Goal: Task Accomplishment & Management: Use online tool/utility

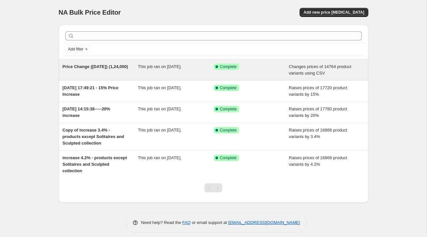
click at [176, 66] on span "This job ran on [DATE]." at bounding box center [160, 66] width 44 height 5
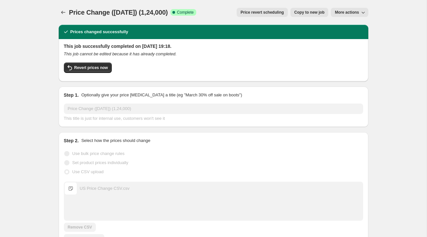
click at [361, 9] on icon "button" at bounding box center [363, 12] width 7 height 7
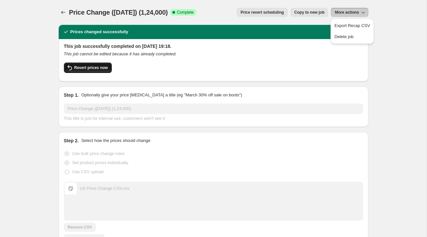
click at [97, 68] on span "Revert prices now" at bounding box center [91, 67] width 34 height 5
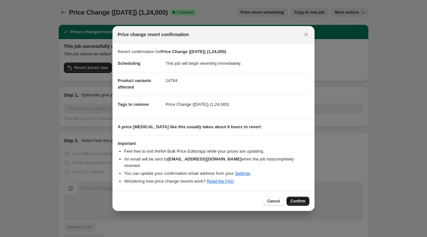
click at [296, 199] on span "Confirm" at bounding box center [297, 201] width 15 height 5
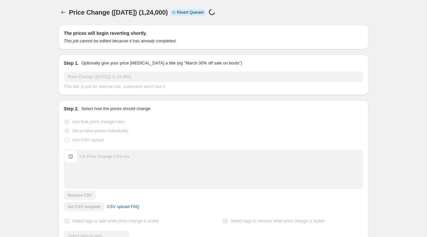
click at [206, 8] on div "Price Change ([DATE]) (1,24,000) Info Incomplete Revert Queued Price [MEDICAL_D…" at bounding box center [179, 12] width 221 height 9
click at [67, 11] on button "Price change jobs" at bounding box center [63, 12] width 9 height 9
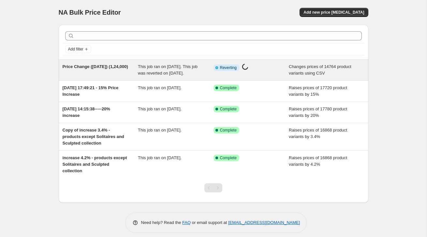
click at [229, 71] on div "Info Partially complete Reverting Price [MEDICAL_DATA] in progress..." at bounding box center [251, 70] width 76 height 13
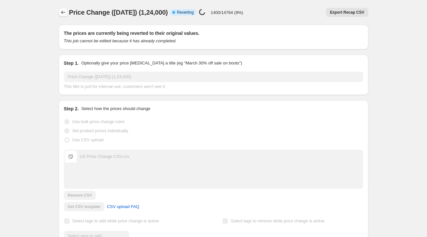
click at [62, 13] on icon "Price change jobs" at bounding box center [63, 12] width 4 height 3
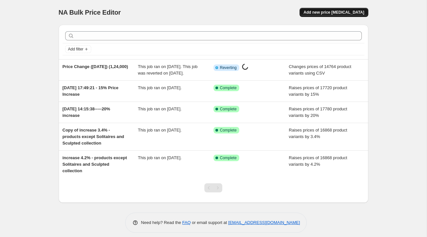
click at [341, 12] on span "Add new price [MEDICAL_DATA]" at bounding box center [333, 12] width 61 height 5
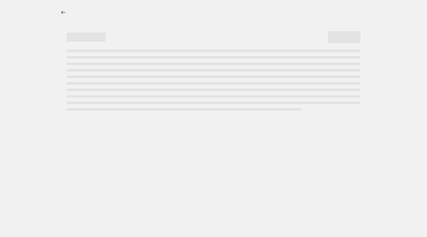
select select "percentage"
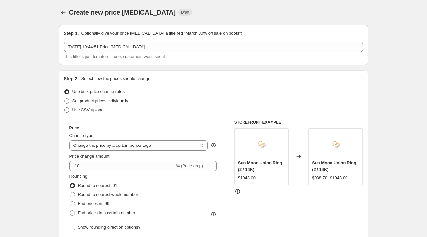
click at [97, 112] on span "Use CSV upload" at bounding box center [87, 110] width 31 height 5
click at [65, 108] on input "Use CSV upload" at bounding box center [64, 108] width 0 height 0
radio input "true"
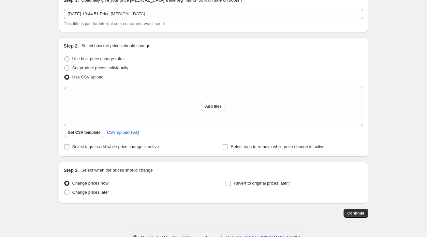
scroll to position [53, 0]
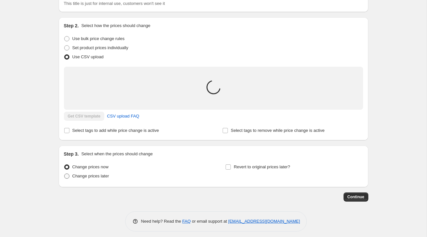
click at [99, 178] on span "Change prices later" at bounding box center [90, 176] width 37 height 7
click at [65, 174] on input "Change prices later" at bounding box center [64, 174] width 0 height 0
radio input "true"
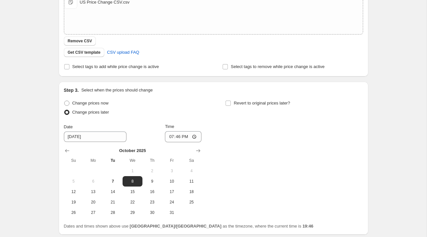
scroll to position [137, 0]
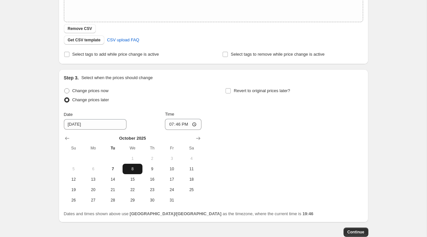
click at [135, 166] on button "8" at bounding box center [133, 169] width 20 height 10
click at [193, 125] on input "19:46" at bounding box center [183, 124] width 36 height 11
type input "23:46"
click at [240, 119] on div "Change prices now Change prices later Date [DATE] Time 23:46 [DATE] Su Mo Tu We…" at bounding box center [213, 145] width 299 height 119
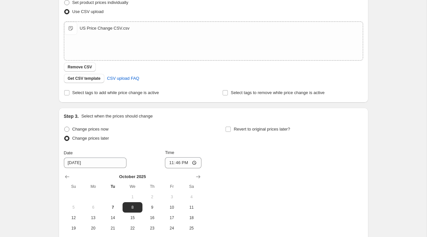
scroll to position [90, 0]
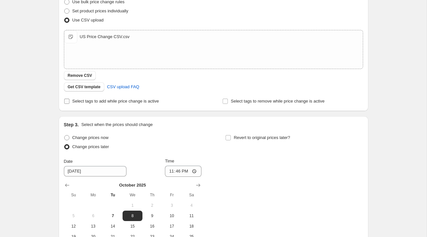
click at [121, 100] on span "Select tags to add while price change is active" at bounding box center [115, 101] width 87 height 5
click at [69, 100] on input "Select tags to add while price change is active" at bounding box center [66, 101] width 5 height 5
checkbox input "true"
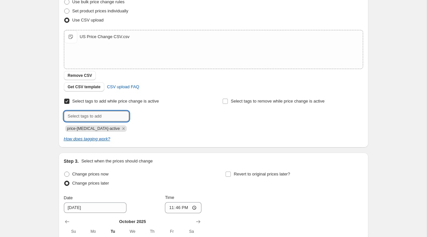
click at [106, 117] on input "text" at bounding box center [96, 116] width 65 height 10
paste input "Price Change (07102025) (1,24,0"
type input "Price Change (07102025) (1,24,000)"
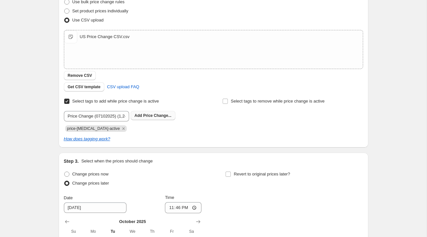
click at [155, 118] on span "Add Price Change..." at bounding box center [153, 115] width 37 height 5
click at [121, 127] on icon "Remove price-change-job-active" at bounding box center [124, 129] width 6 height 6
click at [53, 119] on div "Step 1. Optionally give your price [MEDICAL_DATA] a title (eg "March 30% off sa…" at bounding box center [210, 125] width 315 height 391
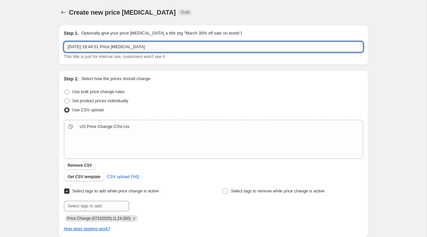
click at [103, 49] on input "[DATE] 19:44:51 Price [MEDICAL_DATA]" at bounding box center [213, 47] width 299 height 10
paste input "Price Change (07102025) (1,24,0"
type input "Price Change (07102025) (1,24,000)-FINAL"
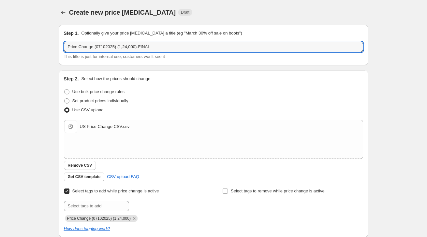
click at [42, 66] on div "Create new price [MEDICAL_DATA]. This page is ready Create new price [MEDICAL_D…" at bounding box center [213, 225] width 426 height 450
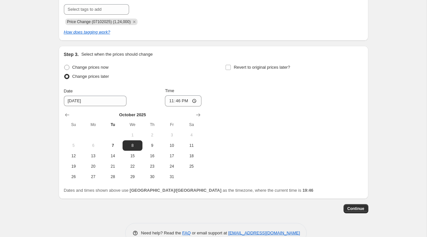
scroll to position [212, 0]
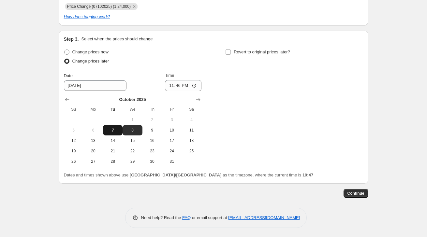
click at [115, 130] on span "7" at bounding box center [113, 130] width 14 height 5
type input "[DATE]"
click at [255, 126] on div "Change prices now Change prices later Date [DATE] Time 23:46 [DATE] Su Mo Tu We…" at bounding box center [213, 107] width 299 height 119
click at [358, 195] on span "Continue" at bounding box center [355, 193] width 17 height 5
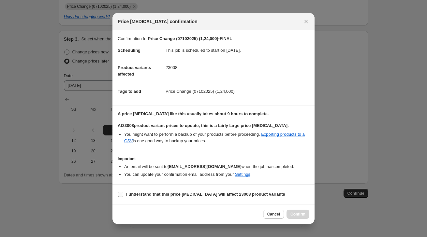
click at [124, 194] on label "I understand that this price [MEDICAL_DATA] will affect 23008 product variants" at bounding box center [201, 194] width 167 height 9
click at [123, 194] on input "I understand that this price [MEDICAL_DATA] will affect 23008 product variants" at bounding box center [120, 194] width 5 height 5
checkbox input "true"
click at [296, 213] on span "Confirm" at bounding box center [297, 214] width 15 height 5
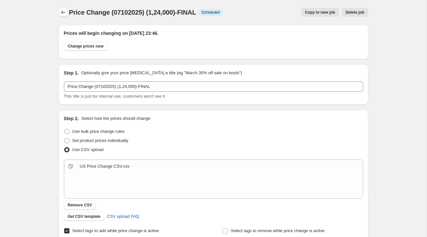
click at [65, 15] on icon "Price change jobs" at bounding box center [63, 12] width 7 height 7
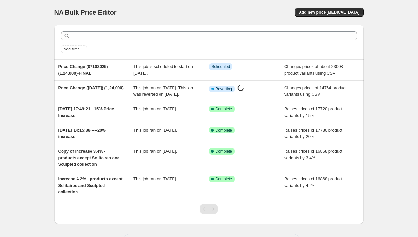
click at [22, 92] on div "NA Bulk Price Editor. This page is ready NA Bulk Price Editor Add new price [ME…" at bounding box center [209, 132] width 418 height 264
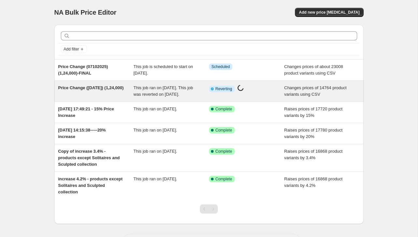
click at [82, 90] on span "Price Change ([DATE]) (1,24,000)" at bounding box center [90, 87] width 65 height 5
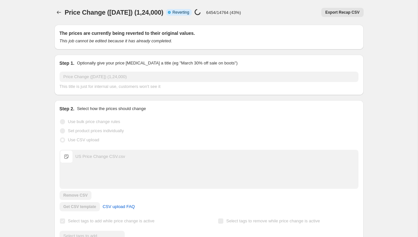
click at [58, 14] on icon "Price change jobs" at bounding box center [59, 12] width 7 height 7
